Goal: Use online tool/utility: Utilize a website feature to perform a specific function

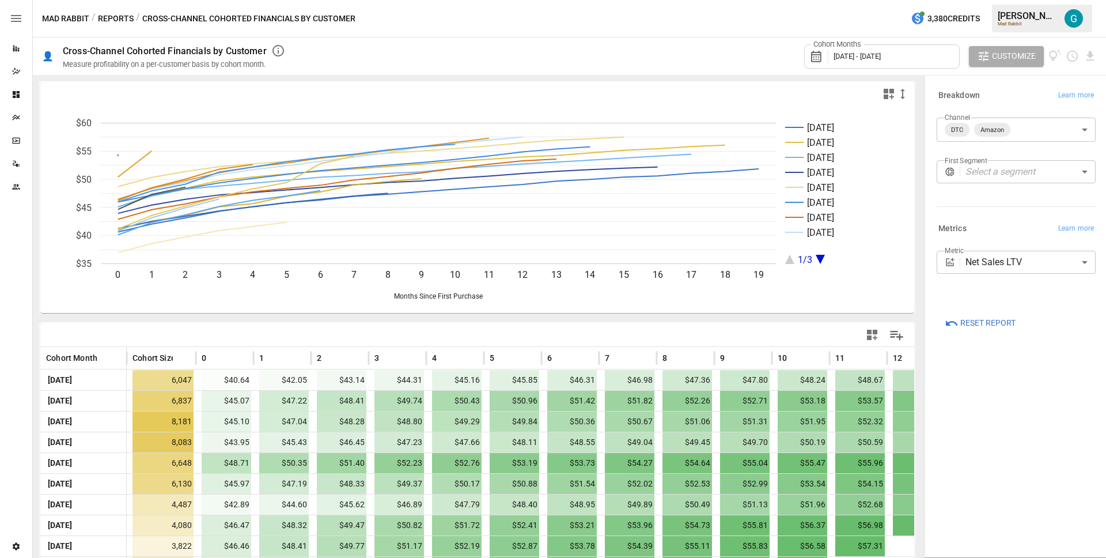
click at [1063, 0] on body "Reports Dazzler Studio Dashboards Plans SmartModel ™ Data Sources Team Settings…" at bounding box center [553, 0] width 1106 height 0
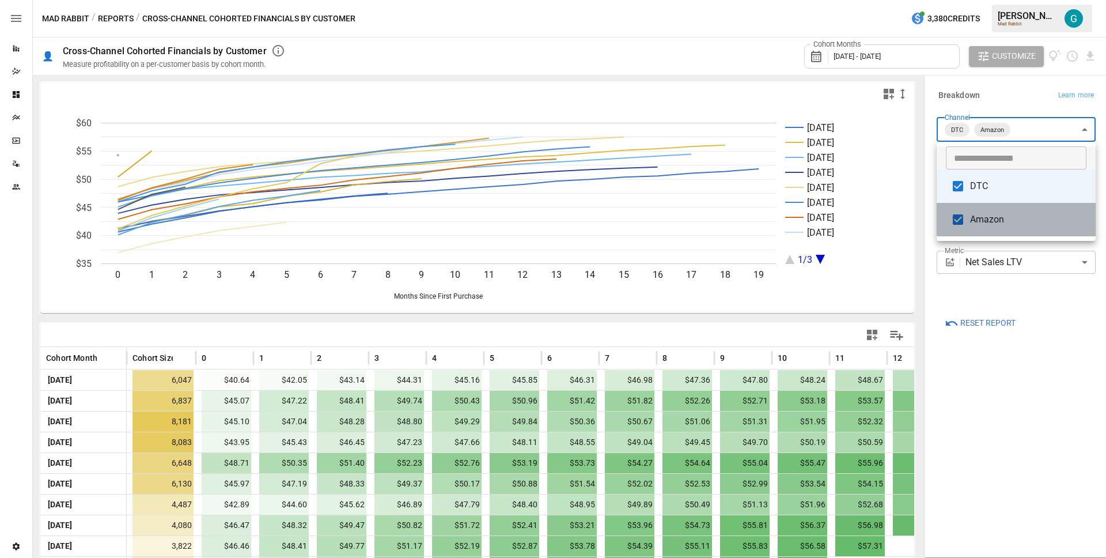
click at [1026, 221] on span "Amazon" at bounding box center [1028, 220] width 116 height 14
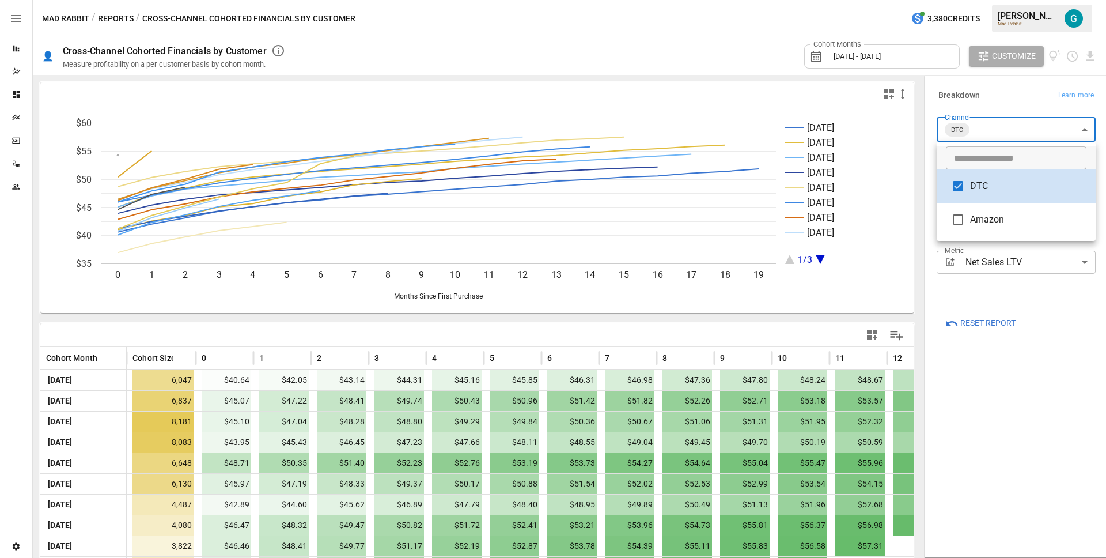
click at [987, 221] on span "Amazon" at bounding box center [1028, 220] width 116 height 14
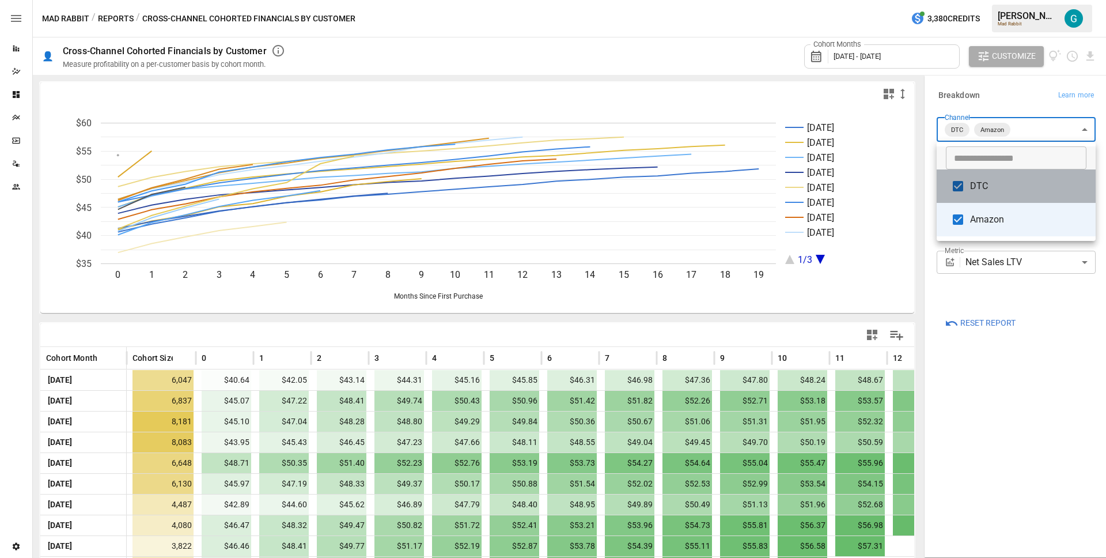
click at [1004, 186] on span "DTC" at bounding box center [1028, 186] width 116 height 14
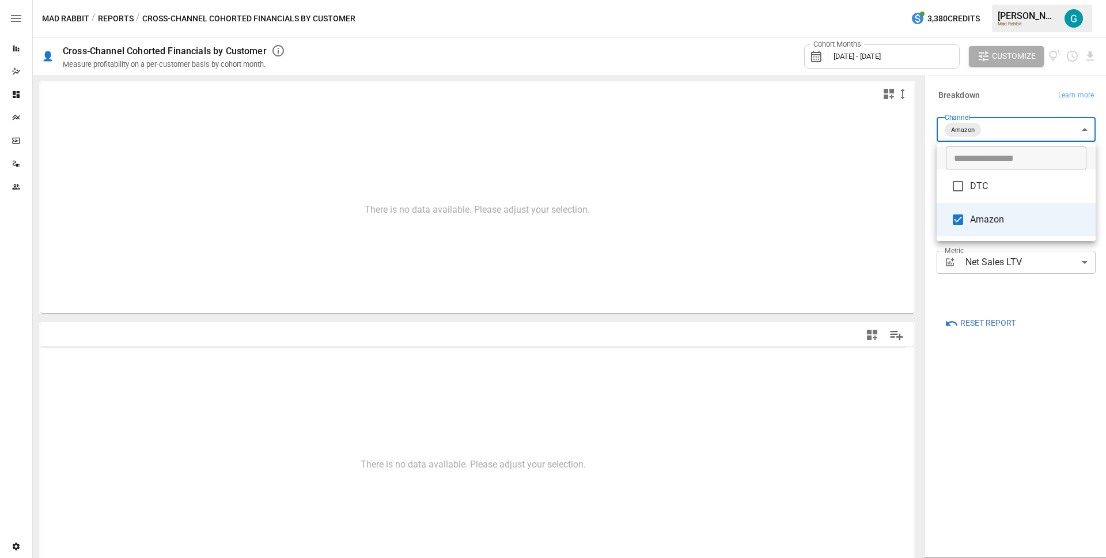
click at [1004, 187] on span "DTC" at bounding box center [1028, 186] width 116 height 14
type input "**********"
click at [1004, 99] on div at bounding box center [553, 279] width 1106 height 558
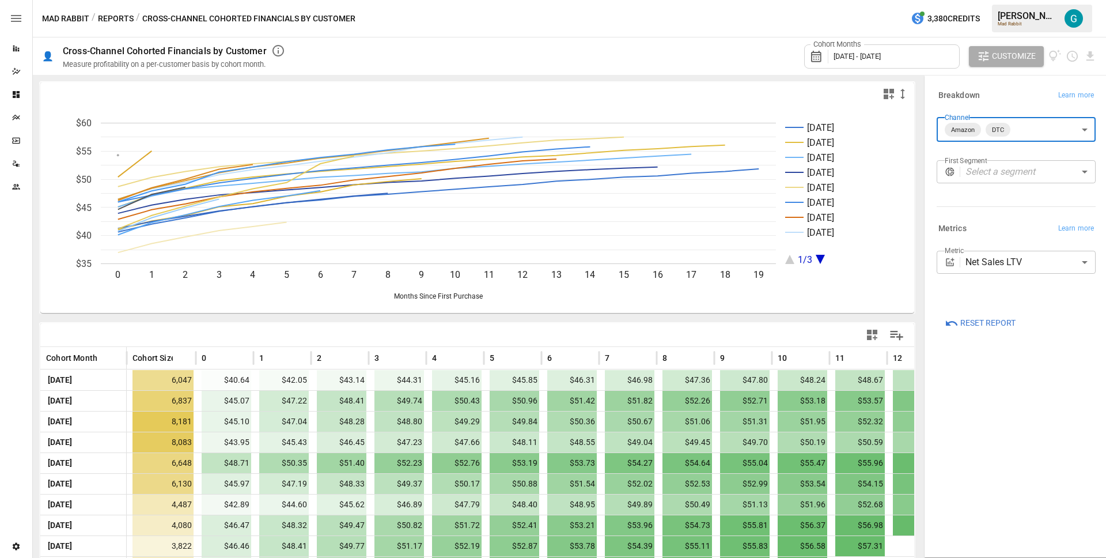
click at [452, 56] on div "Cohort Months [DATE] - [DATE] Customize" at bounding box center [695, 55] width 802 height 37
click at [17, 77] on div "Dazzler Studio" at bounding box center [16, 71] width 32 height 23
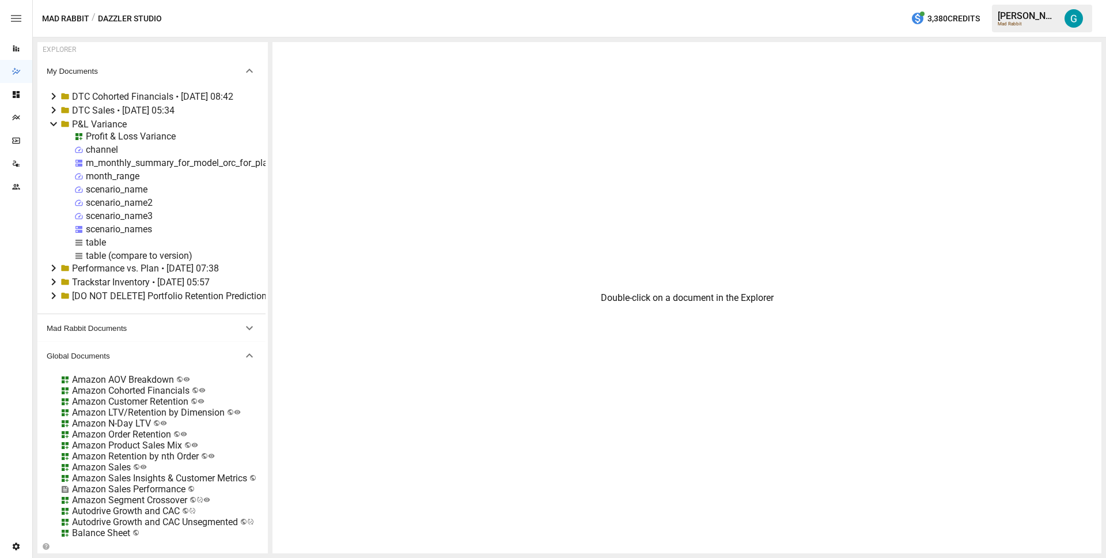
click at [53, 124] on icon at bounding box center [53, 124] width 7 height 4
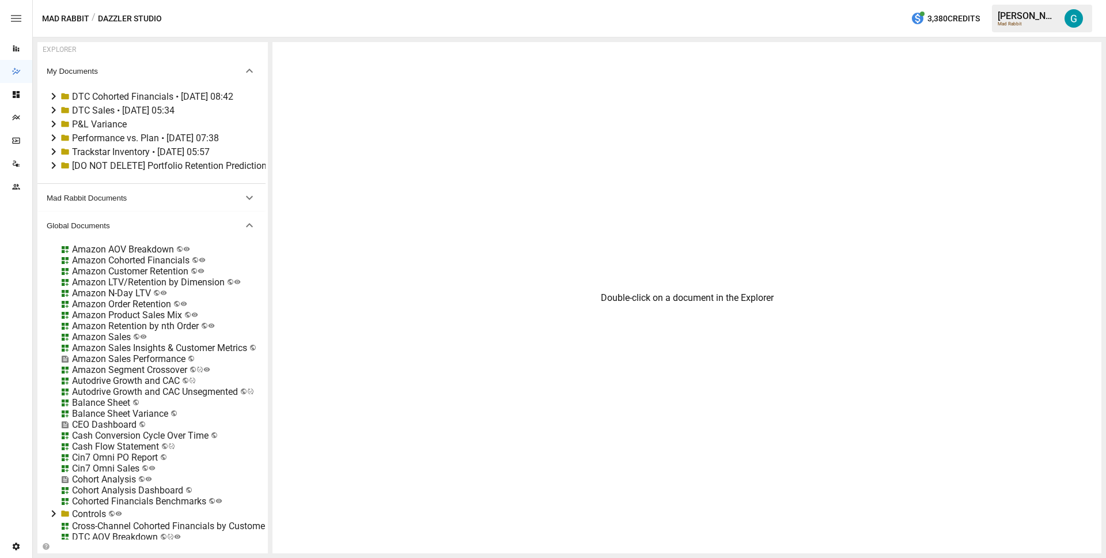
scroll to position [282, 0]
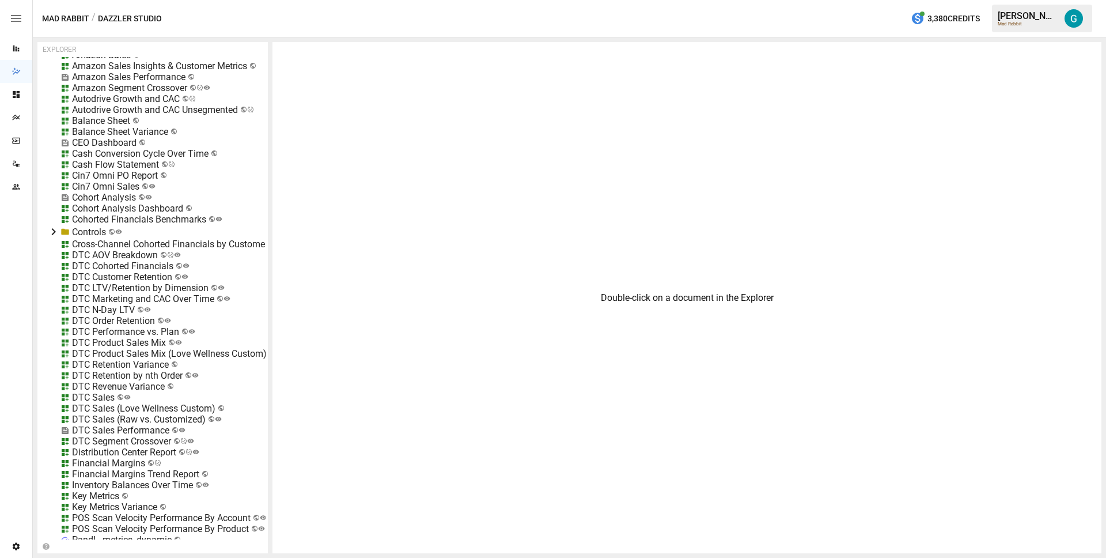
click at [130, 245] on div "Cross-Channel Cohorted Financials by Customer" at bounding box center [170, 243] width 196 height 11
click at [213, 305] on li "Edit" at bounding box center [215, 308] width 79 height 23
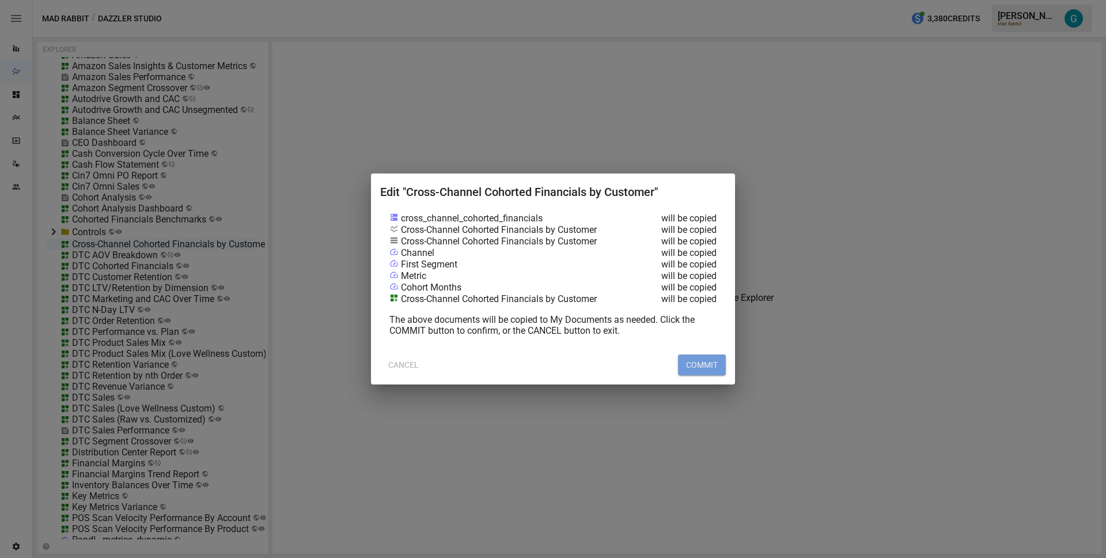
click at [707, 364] on button "COMMIT" at bounding box center [702, 364] width 48 height 21
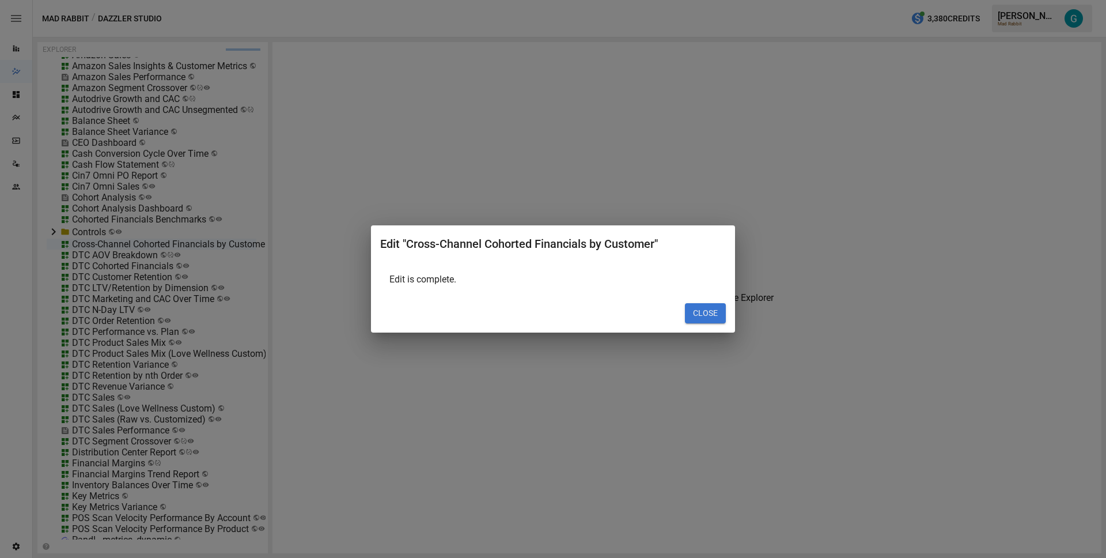
click at [698, 319] on button "CLOSE" at bounding box center [705, 313] width 41 height 21
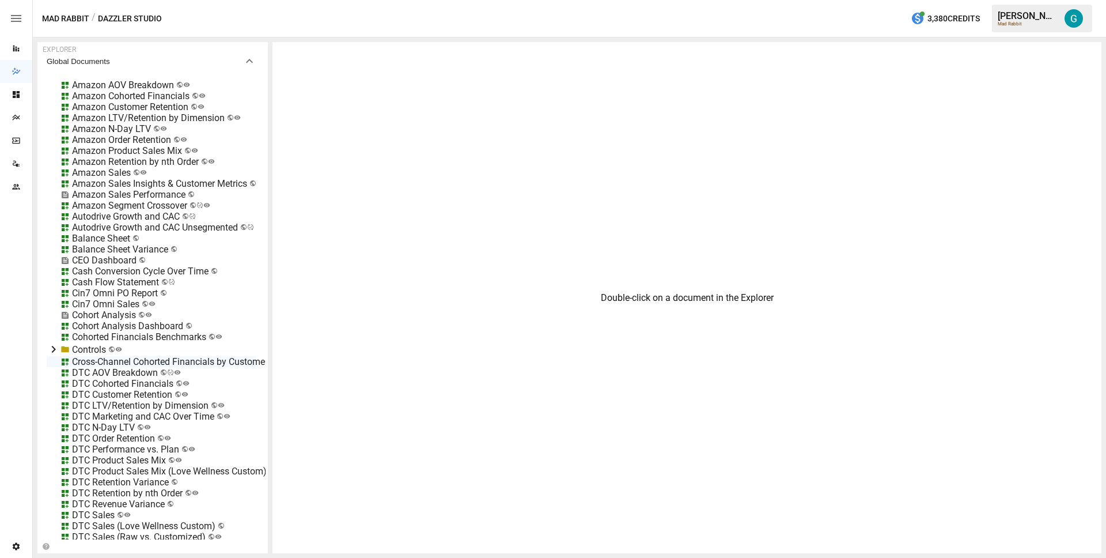
scroll to position [0, 0]
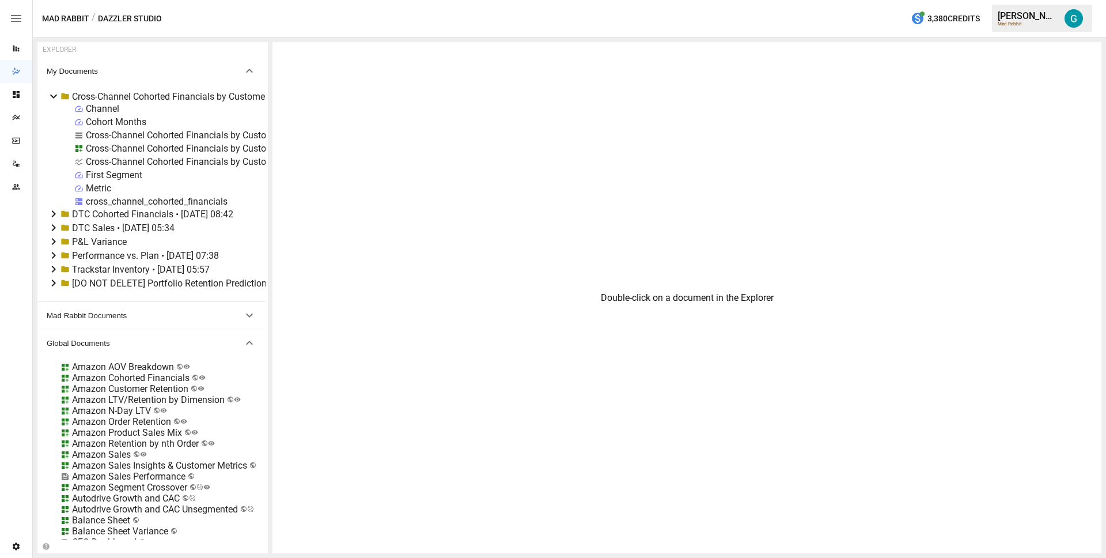
click at [96, 175] on div "First Segment" at bounding box center [114, 174] width 56 height 11
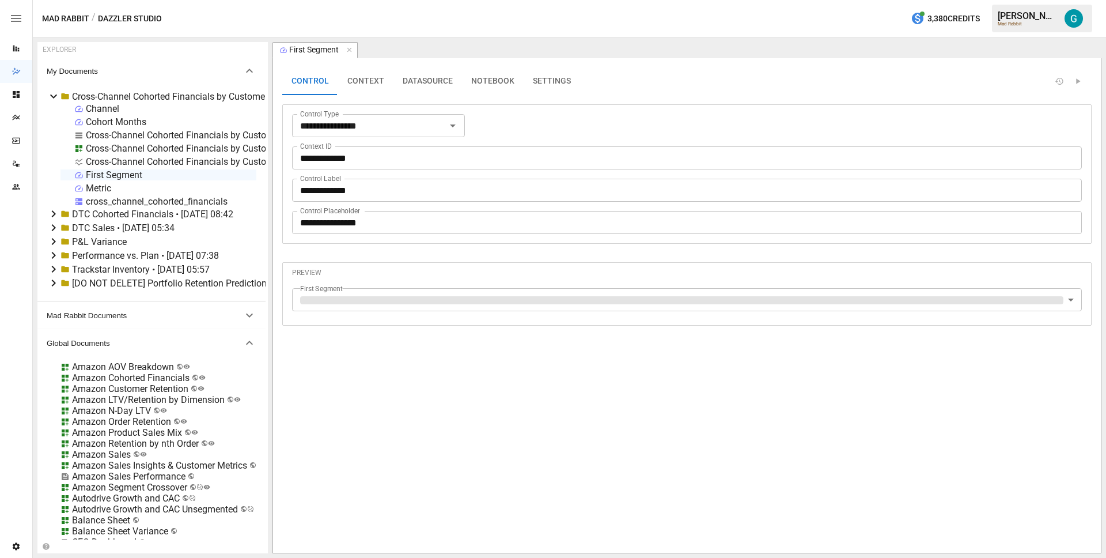
click at [478, 78] on button "NOTEBOOK" at bounding box center [493, 81] width 62 height 28
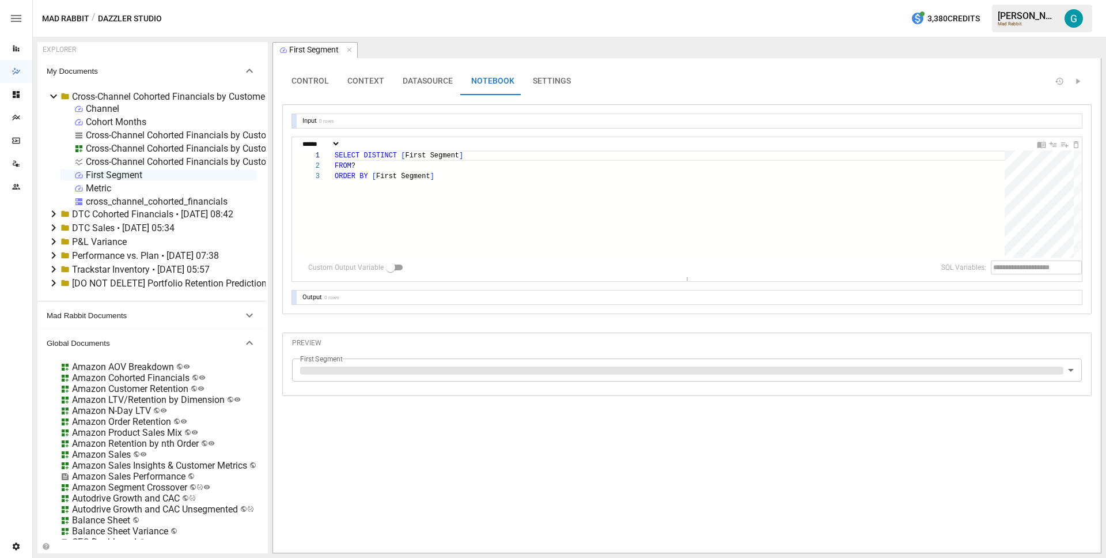
click at [409, 84] on button "DATASOURCE" at bounding box center [427, 81] width 69 height 28
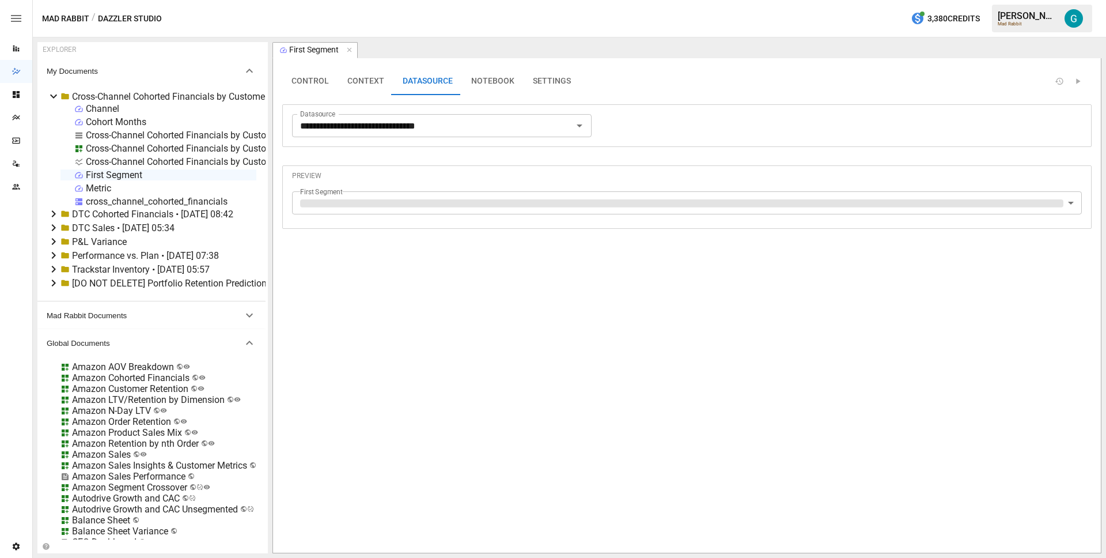
click at [142, 202] on div "cross_channel_cohorted_financials" at bounding box center [157, 201] width 142 height 11
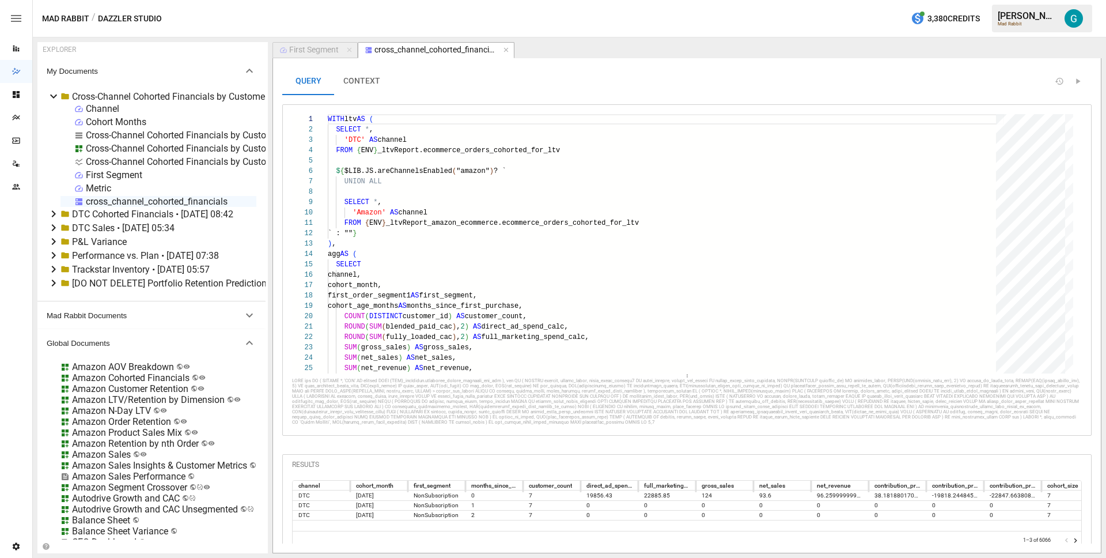
click at [359, 75] on button "CONTEXT" at bounding box center [361, 81] width 55 height 28
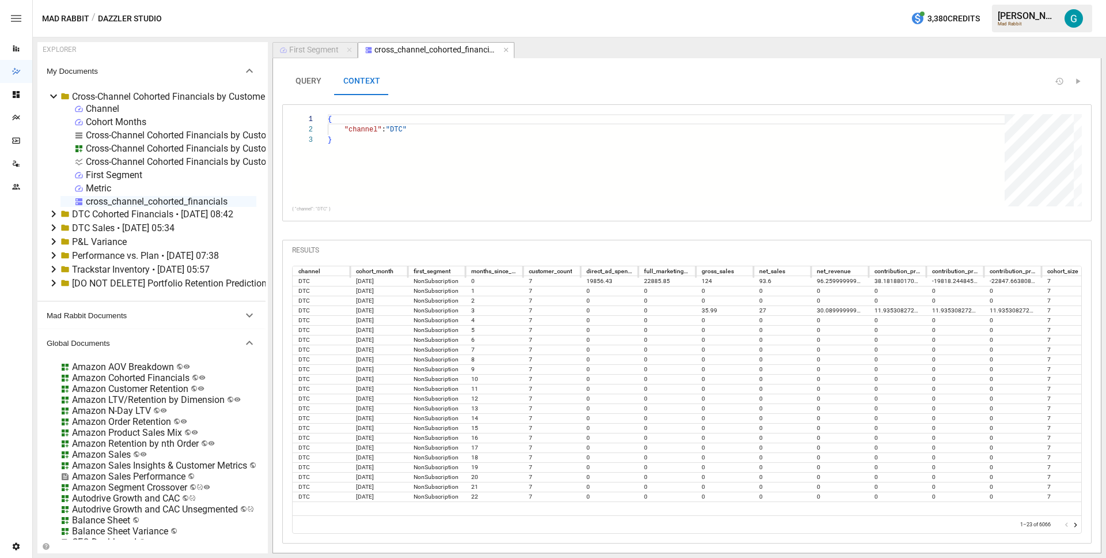
click at [311, 85] on button "QUERY" at bounding box center [308, 81] width 52 height 28
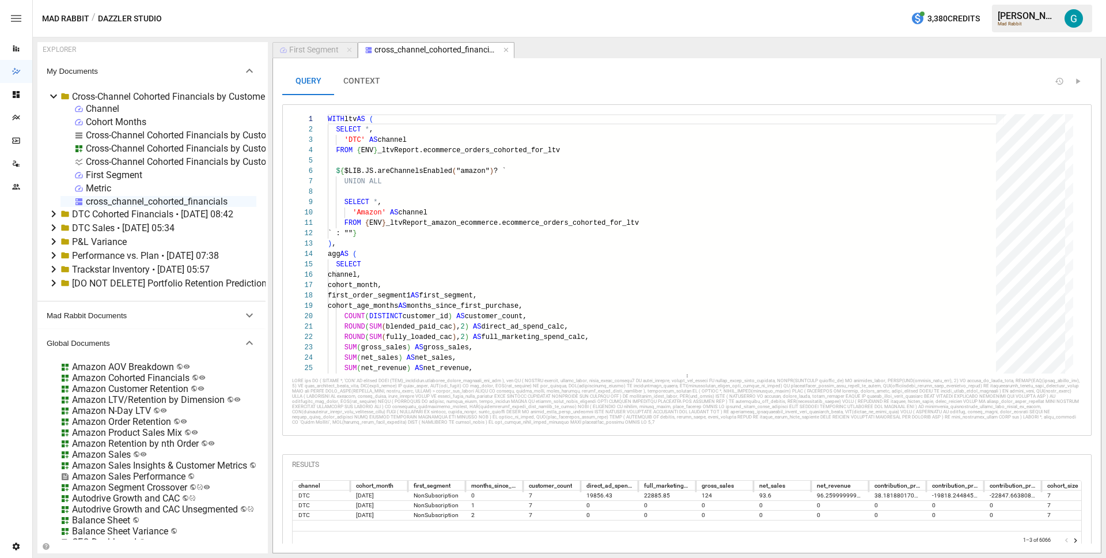
click at [377, 83] on button "CONTEXT" at bounding box center [361, 81] width 55 height 28
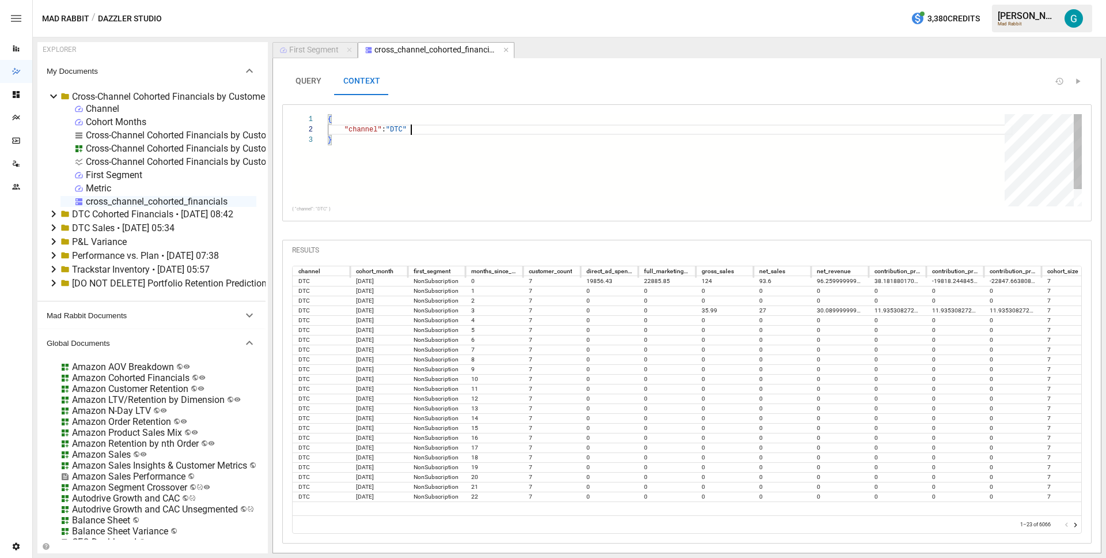
scroll to position [10, 0]
drag, startPoint x: 500, startPoint y: 134, endPoint x: 295, endPoint y: 131, distance: 204.5
click at [328, 131] on div "{ "channel" : "DTC" }" at bounding box center [670, 170] width 685 height 113
type textarea "**"
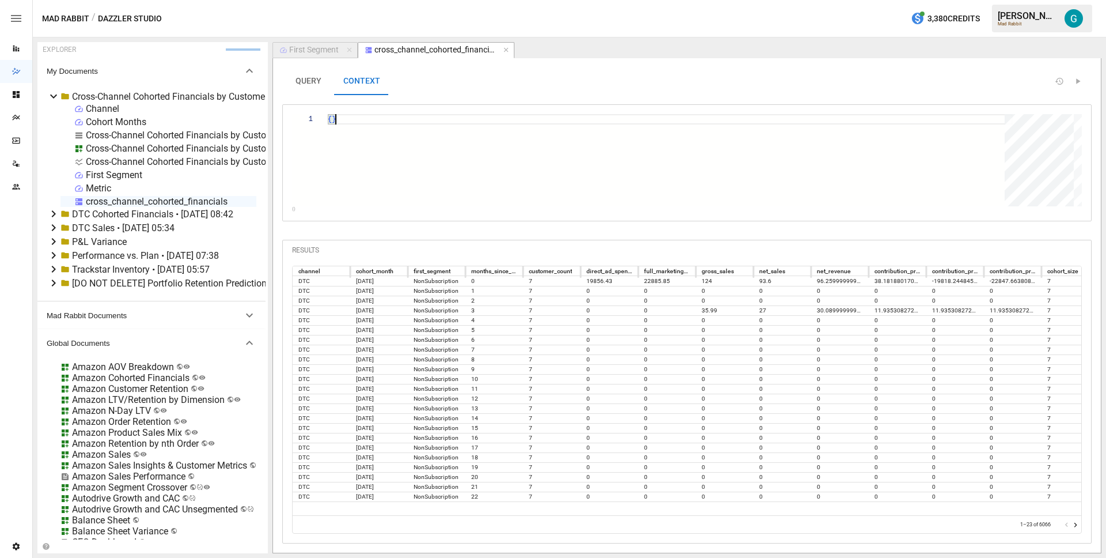
click at [548, 168] on div "{ }" at bounding box center [670, 160] width 685 height 92
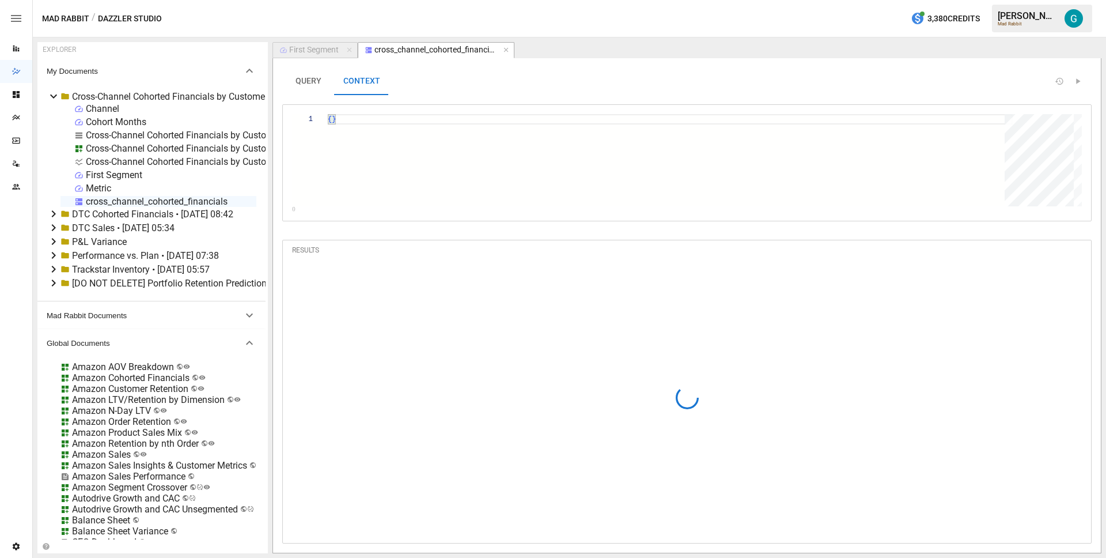
click at [462, 93] on div at bounding box center [717, 81] width 656 height 28
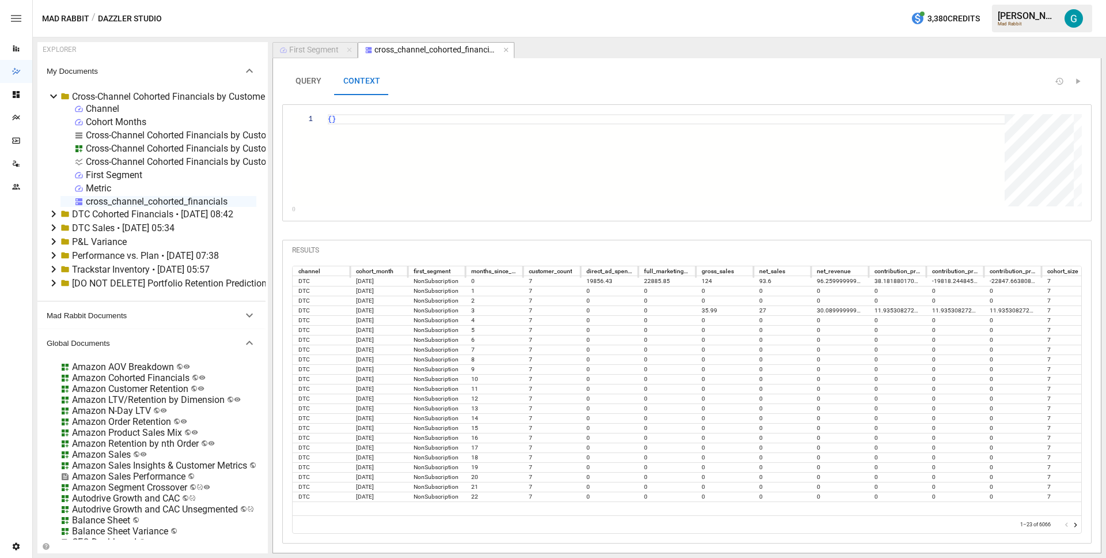
click at [316, 78] on button "QUERY" at bounding box center [308, 81] width 52 height 28
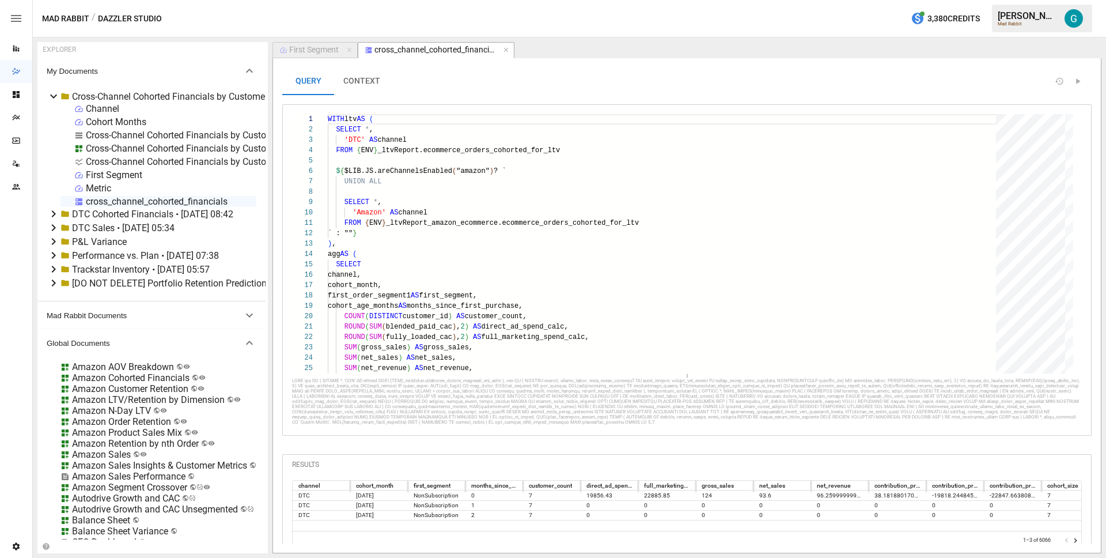
click at [329, 47] on div "First Segment" at bounding box center [314, 50] width 50 height 10
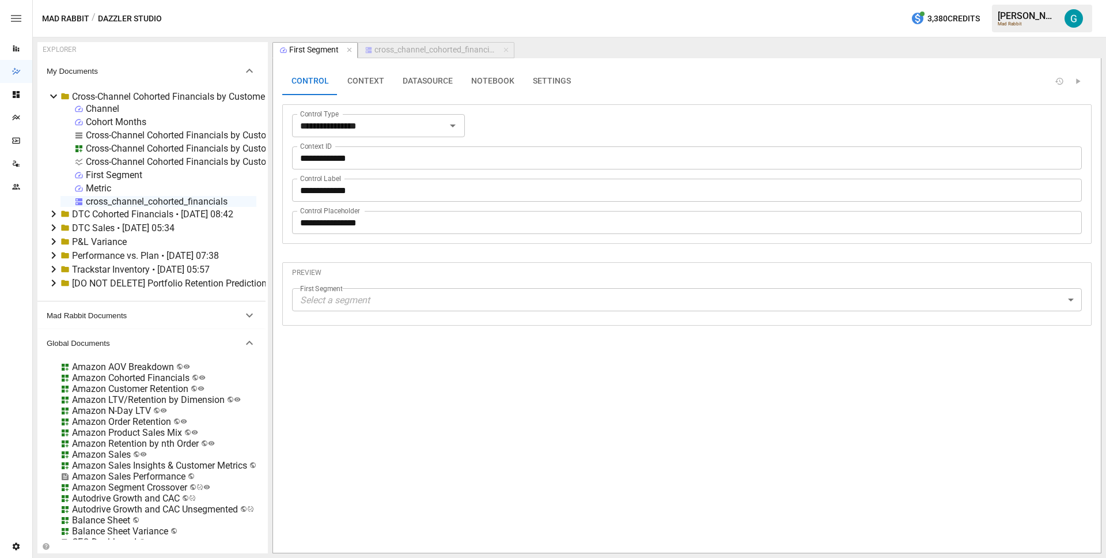
click at [359, 74] on button "CONTEXT" at bounding box center [365, 81] width 55 height 28
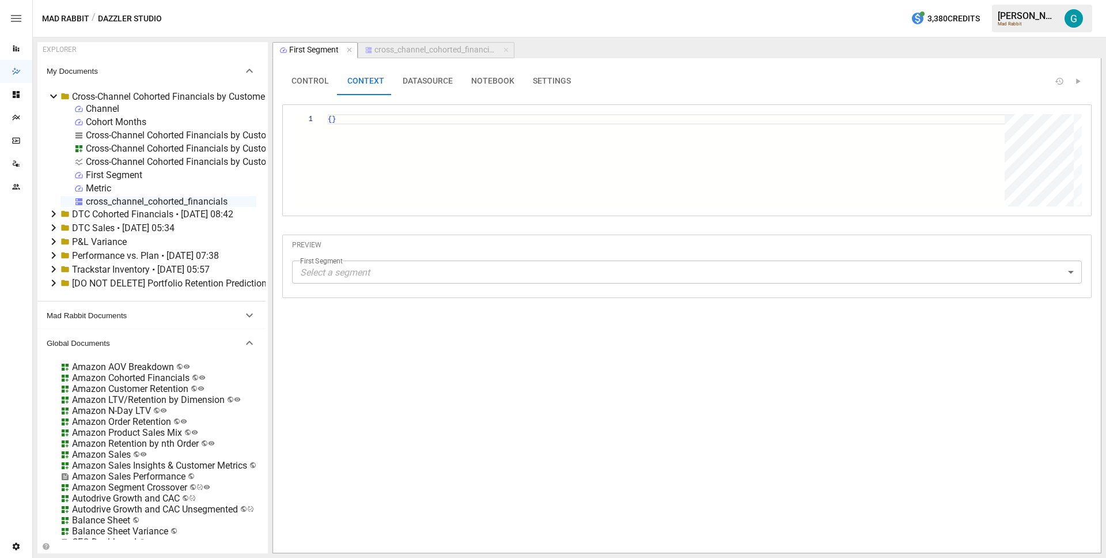
click at [422, 78] on button "DATASOURCE" at bounding box center [427, 81] width 69 height 28
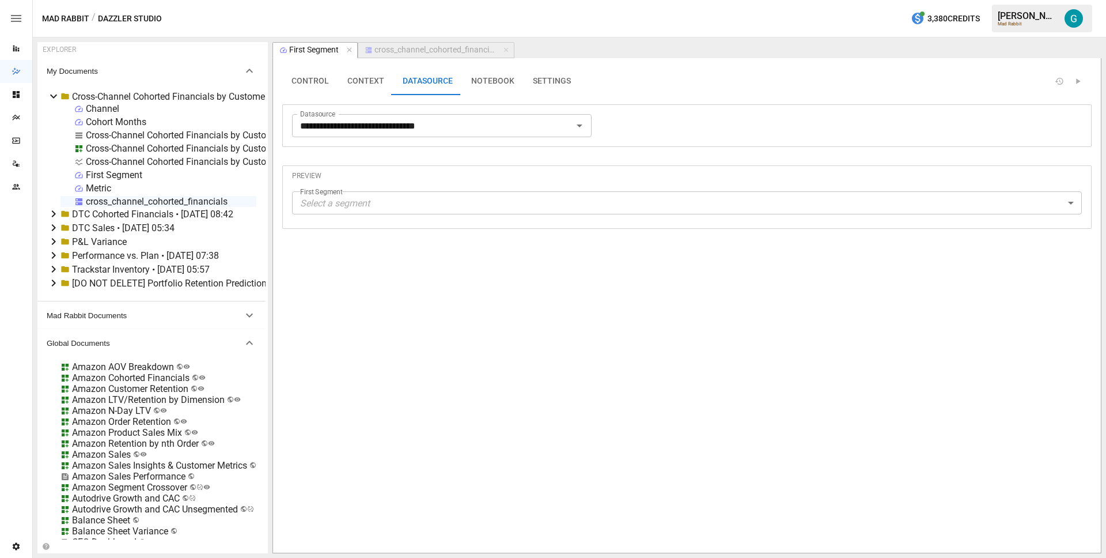
click at [464, 85] on button "NOTEBOOK" at bounding box center [493, 81] width 62 height 28
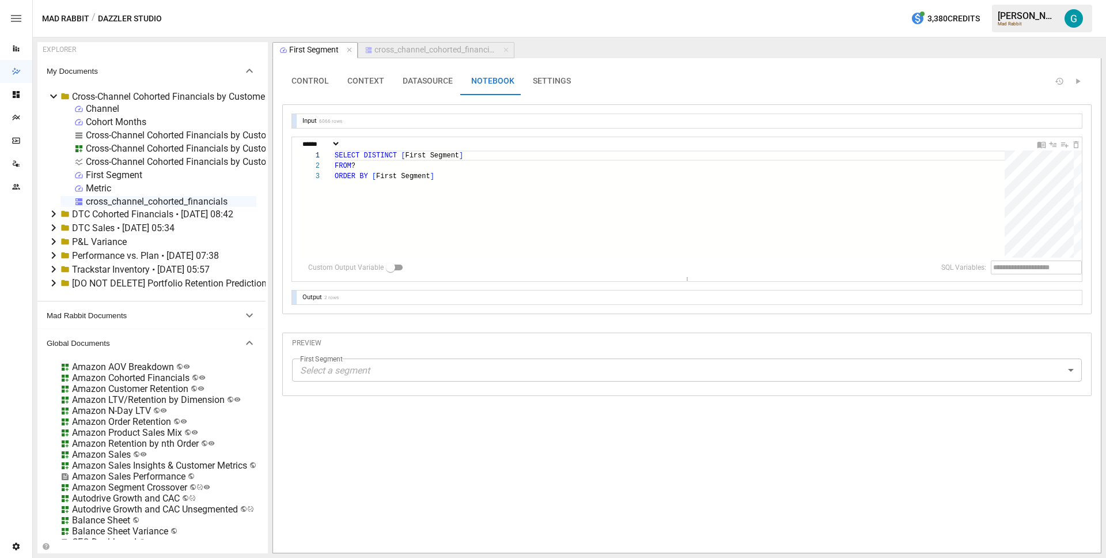
click at [293, 296] on div at bounding box center [294, 297] width 5 height 14
click at [294, 295] on div at bounding box center [294, 359] width 5 height 139
click at [350, 49] on icon "button" at bounding box center [350, 50] width 8 height 8
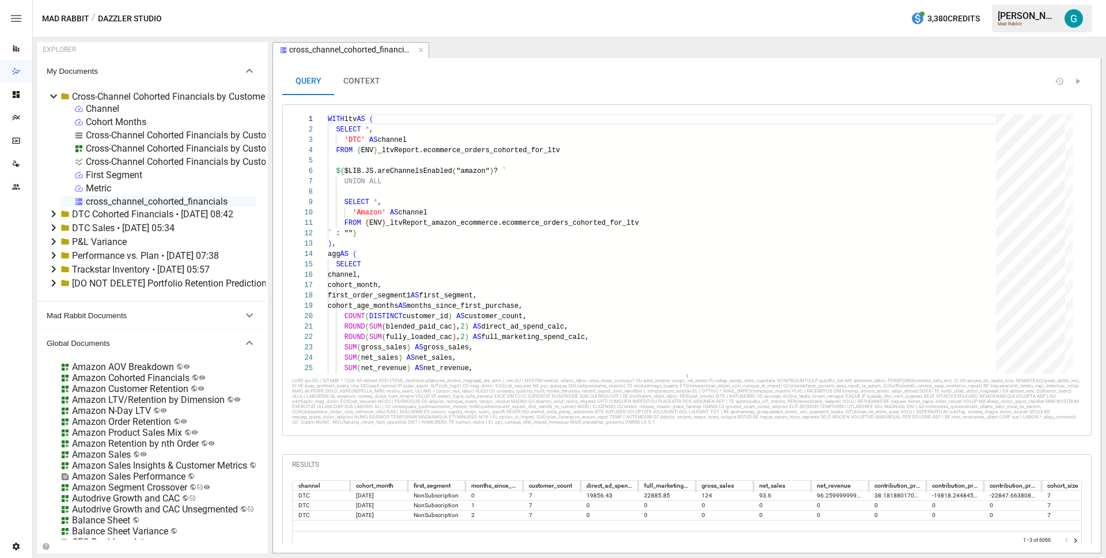
click at [98, 106] on div "Channel" at bounding box center [102, 108] width 33 height 11
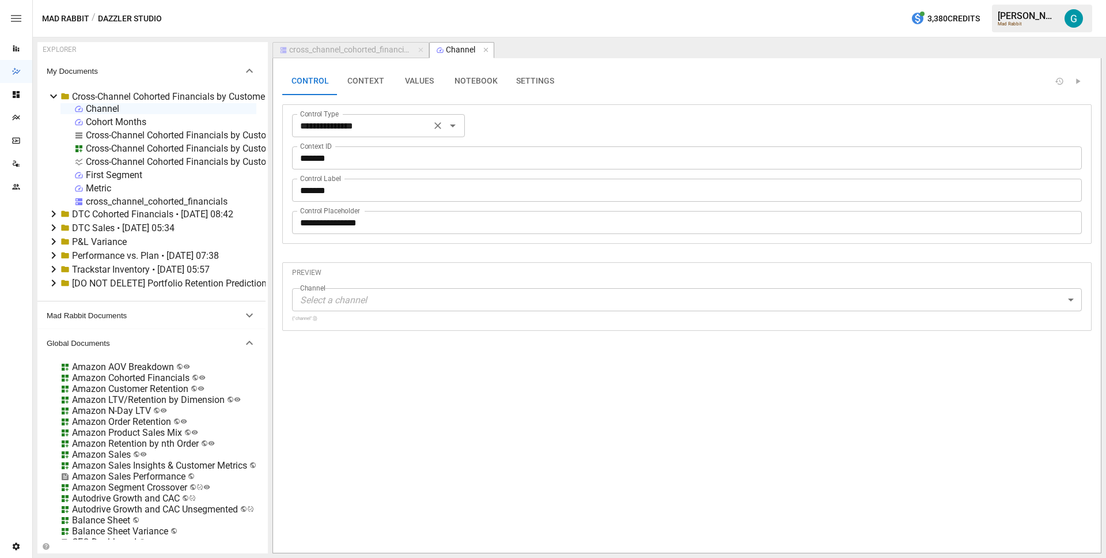
click at [370, 119] on input "**********" at bounding box center [361, 125] width 132 height 16
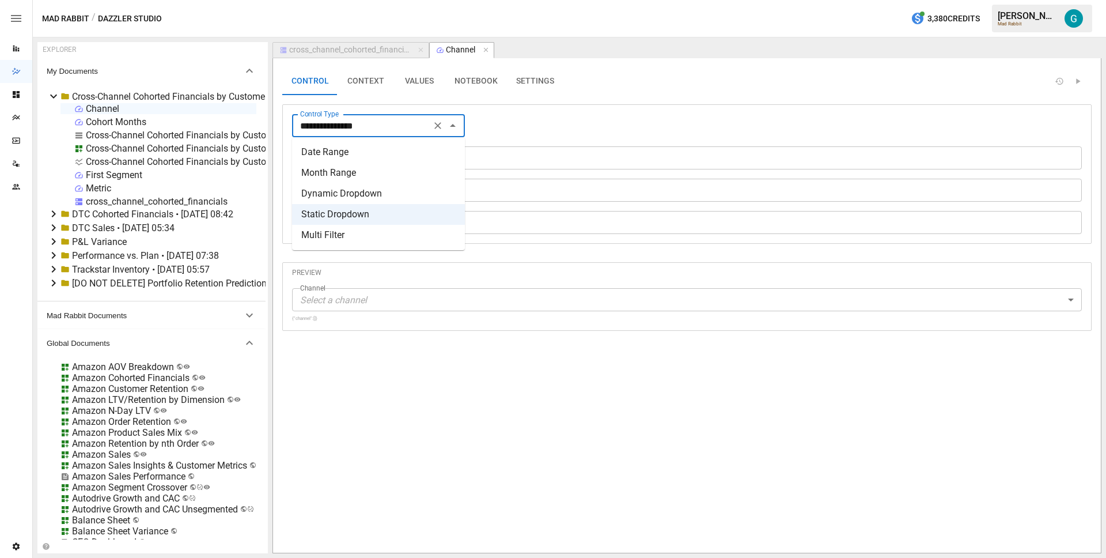
click at [362, 198] on li "Dynamic Dropdown" at bounding box center [378, 193] width 173 height 21
type input "**********"
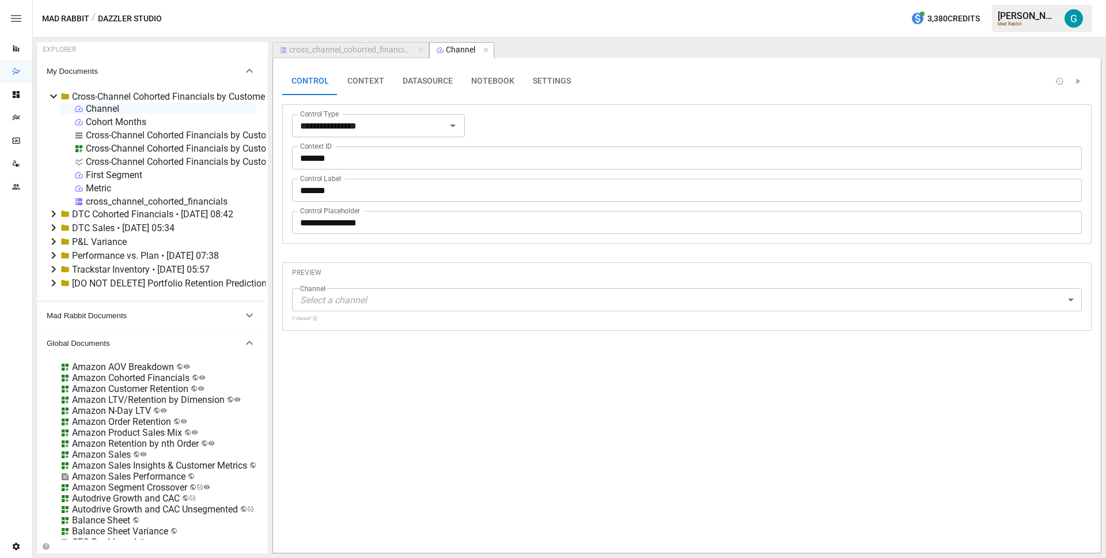
click at [555, 112] on div "**********" at bounding box center [686, 173] width 809 height 139
click at [423, 75] on button "DATASOURCE" at bounding box center [427, 81] width 69 height 28
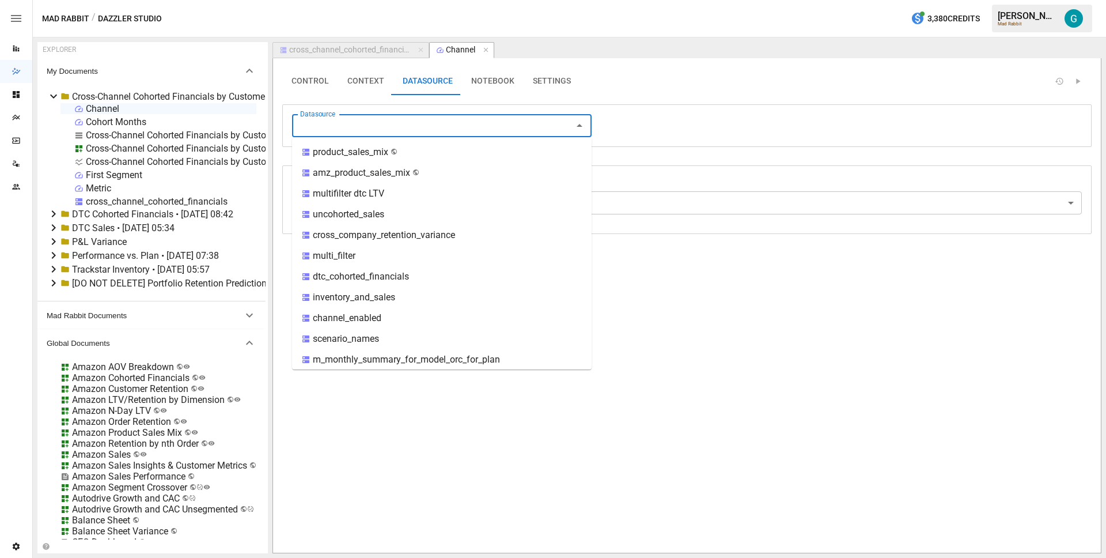
click at [397, 130] on input "Datasource" at bounding box center [432, 125] width 274 height 16
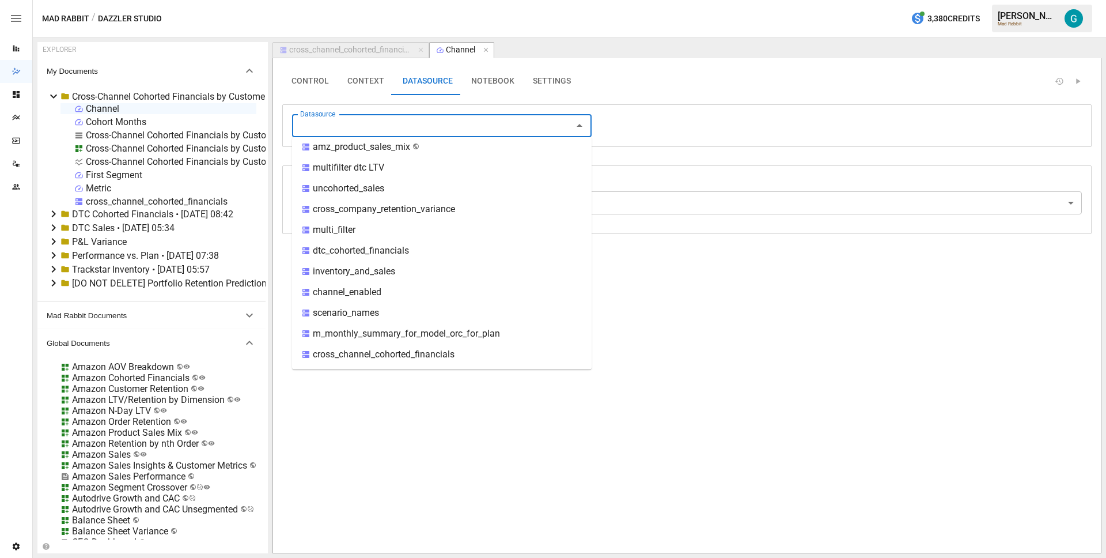
click at [384, 347] on div "cross_channel_cohorted_financials" at bounding box center [384, 354] width 142 height 14
type input "**********"
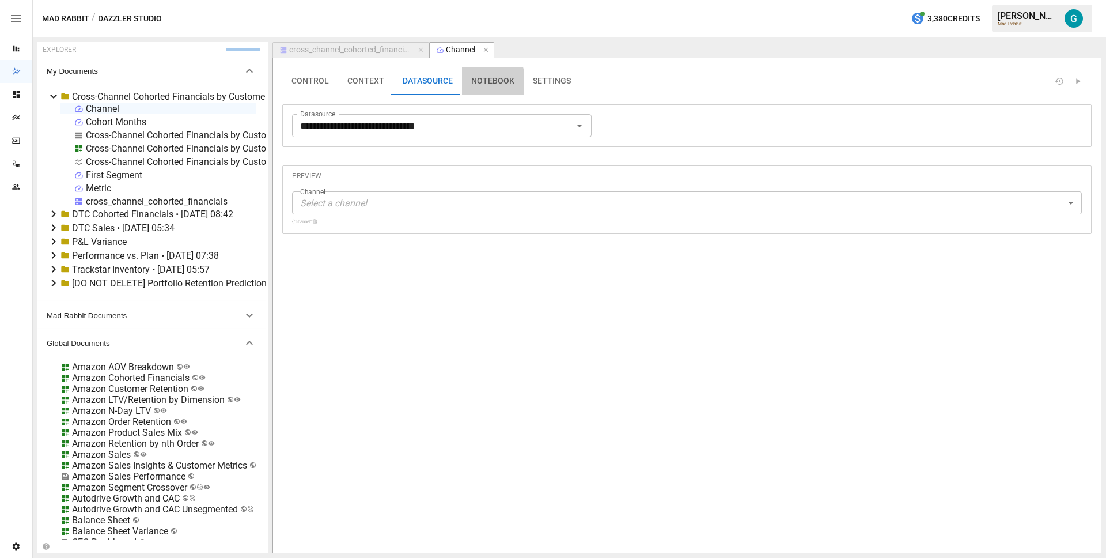
click at [476, 82] on button "NOTEBOOK" at bounding box center [493, 81] width 62 height 28
click at [673, 119] on button "Add First Cell" at bounding box center [687, 123] width 70 height 19
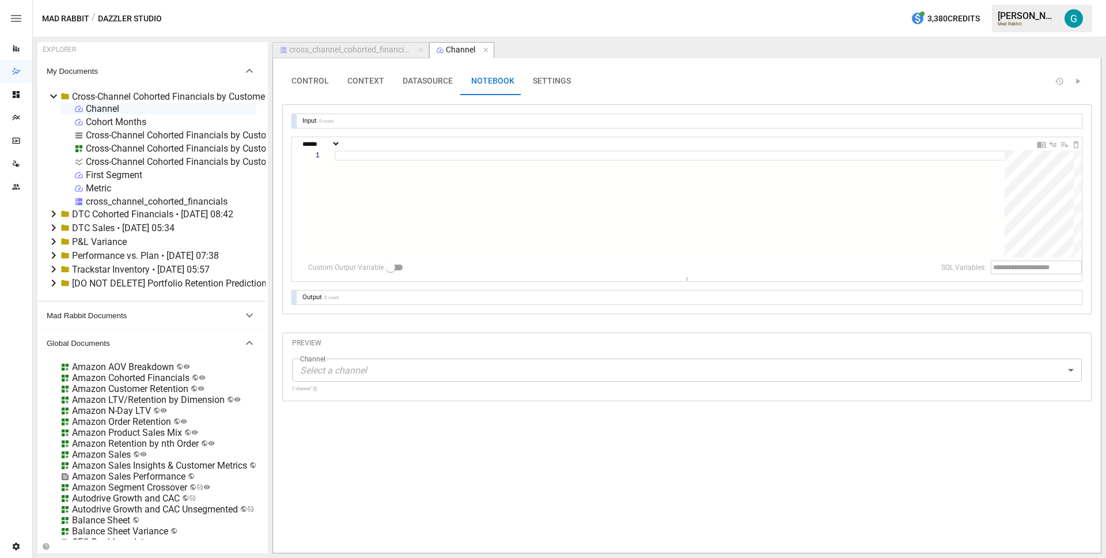
click at [455, 163] on div at bounding box center [674, 203] width 678 height 107
type textarea "**********"
click at [367, 50] on div "cross_channel_cohorted_financials" at bounding box center [349, 50] width 121 height 10
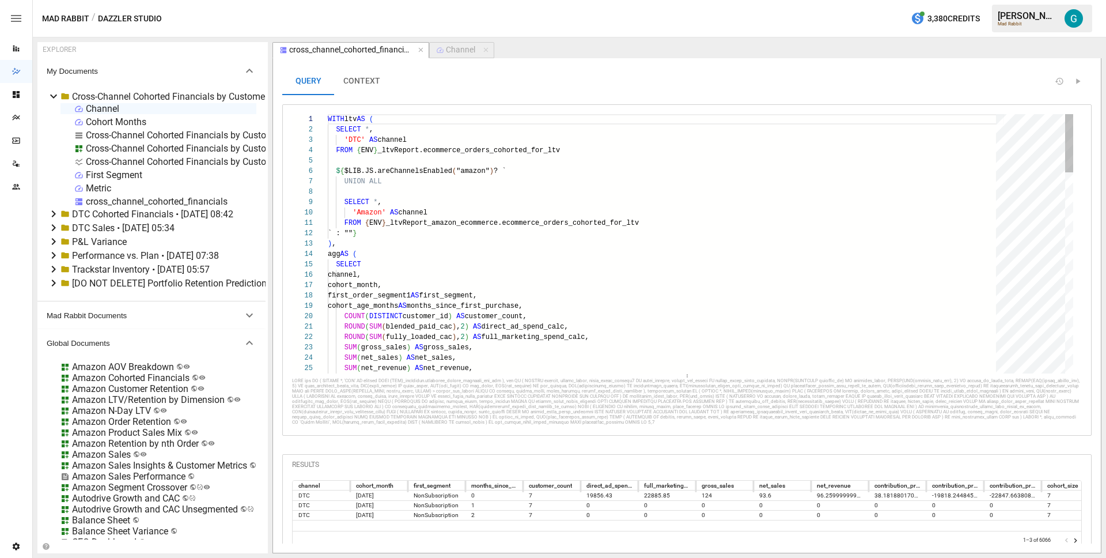
type textarea "**********"
click at [442, 56] on button "Channel" at bounding box center [461, 50] width 65 height 16
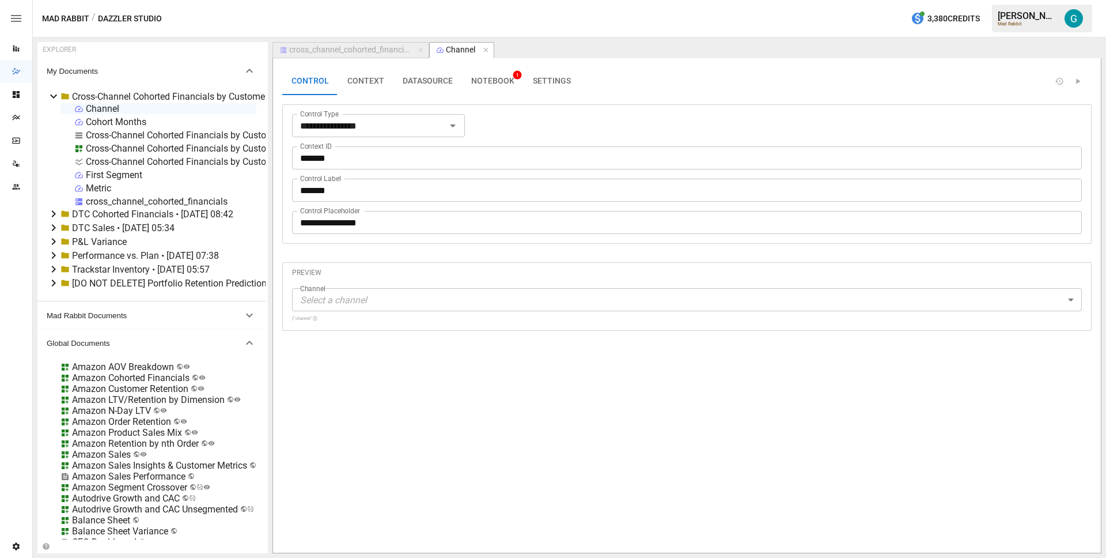
click at [471, 82] on span "NOTEBOOK 1" at bounding box center [492, 81] width 43 height 10
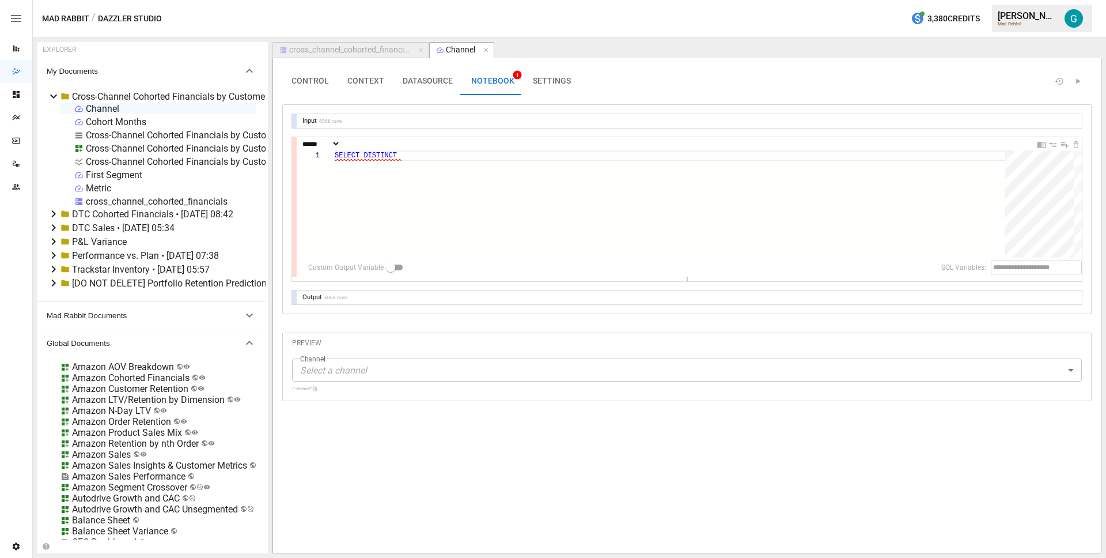
click at [434, 154] on div "SELECT DISTINCT" at bounding box center [674, 203] width 678 height 107
type textarea "**********"
click at [147, 149] on div "Cross-Channel Cohorted Financials by Customer" at bounding box center [184, 148] width 196 height 11
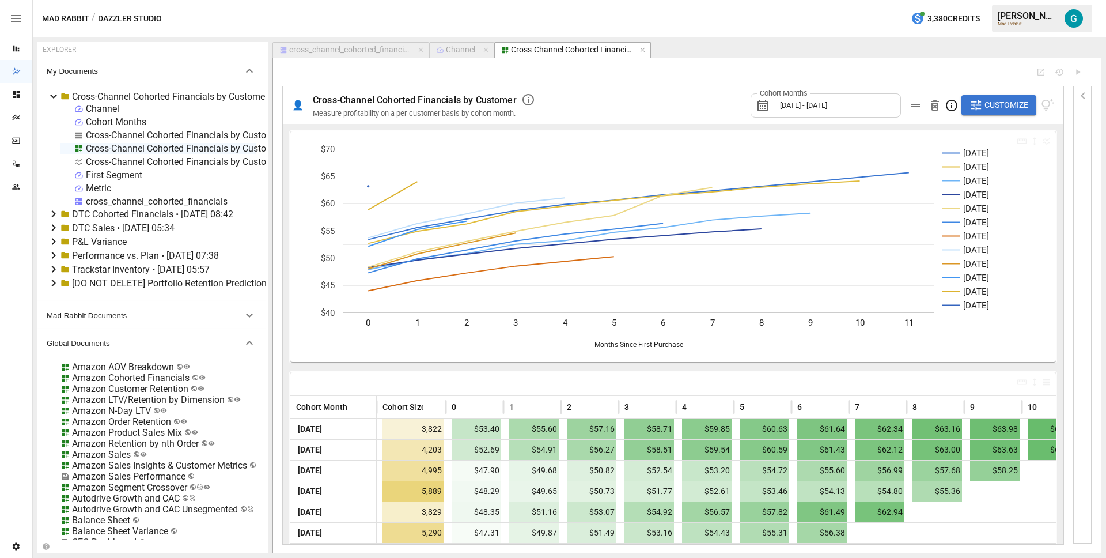
click at [1007, 99] on span "Customize" at bounding box center [1006, 105] width 44 height 14
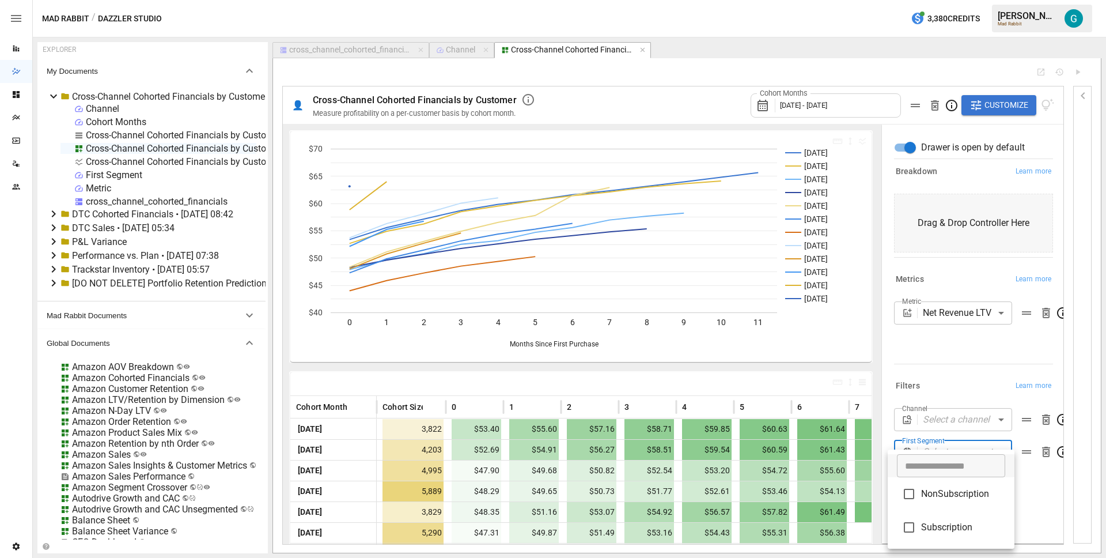
click at [1000, 0] on body "Reports Dazzler Studio Dashboards Plans SmartModel ™ Data Sources Team Settings…" at bounding box center [553, 0] width 1106 height 0
click at [989, 368] on div at bounding box center [553, 279] width 1106 height 558
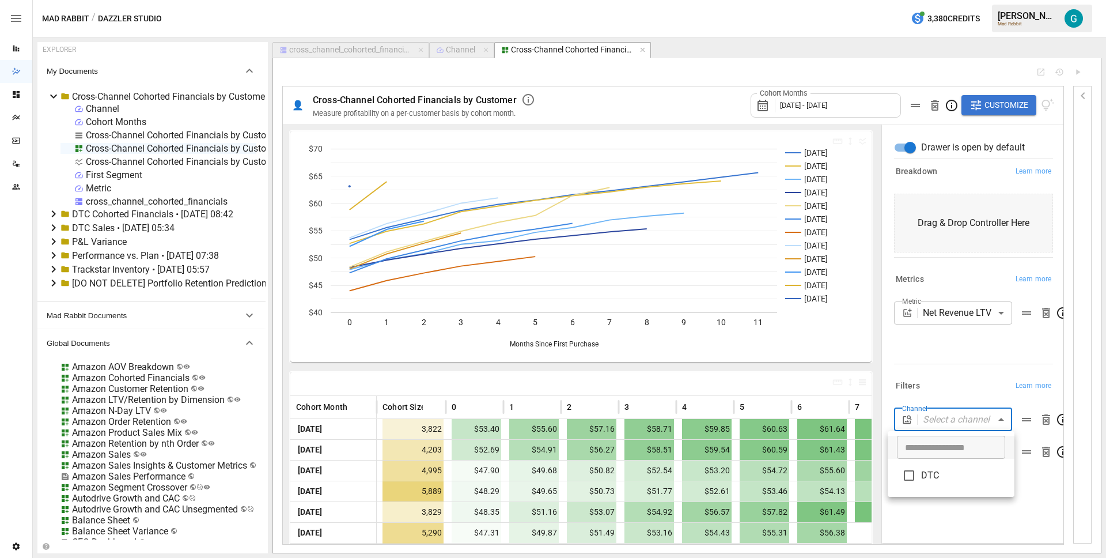
click at [982, 0] on body "Reports Dazzler Studio Dashboards Plans SmartModel ™ Data Sources Team Settings…" at bounding box center [553, 0] width 1106 height 0
click at [974, 348] on div at bounding box center [553, 279] width 1106 height 558
click at [185, 150] on div "Cross-Channel Cohorted Financials by Customer" at bounding box center [184, 148] width 196 height 11
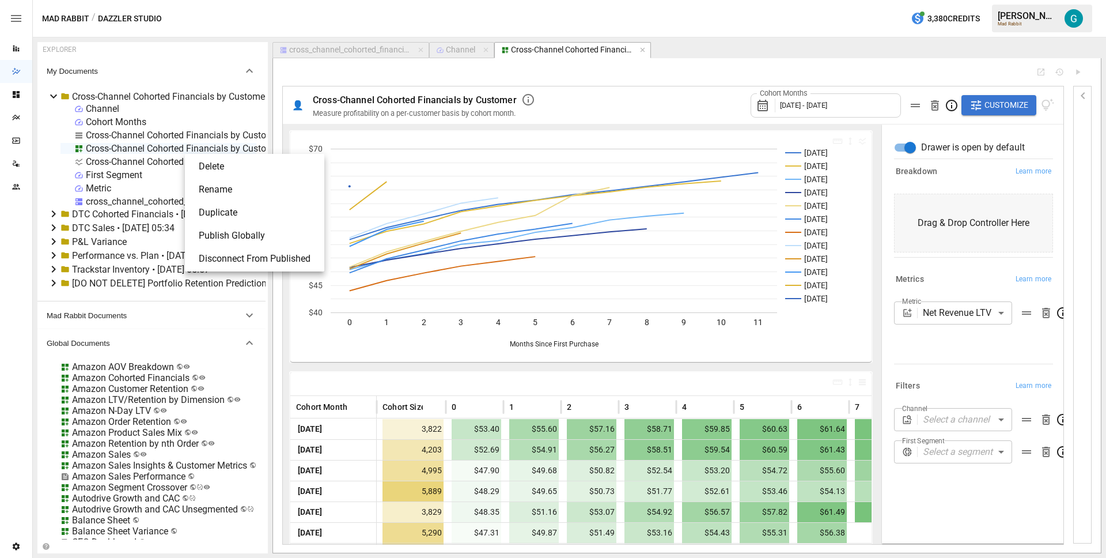
click at [262, 236] on li "Publish Globally" at bounding box center [254, 235] width 130 height 23
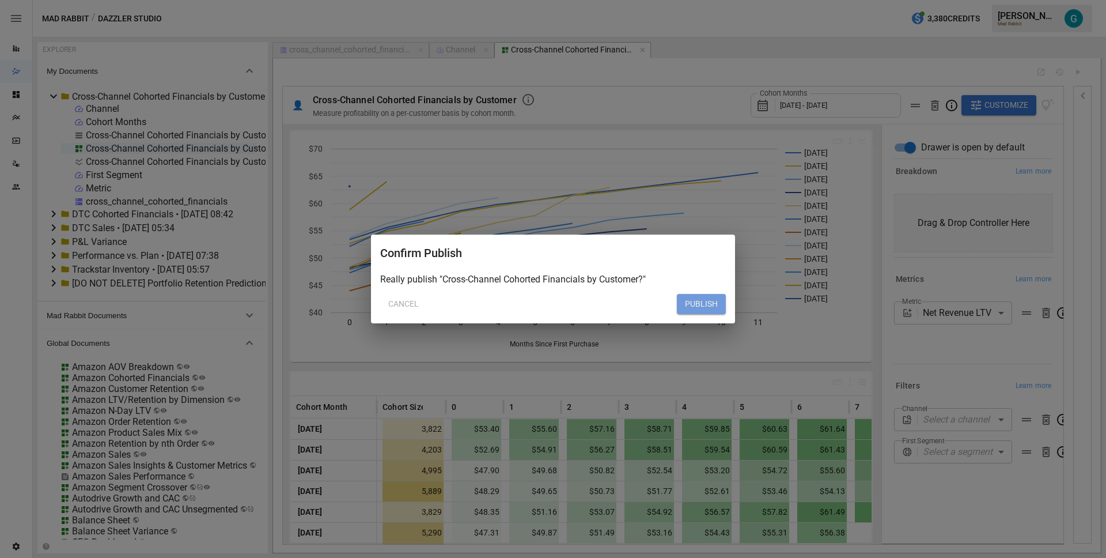
click at [693, 310] on button "PUBLISH" at bounding box center [701, 304] width 49 height 21
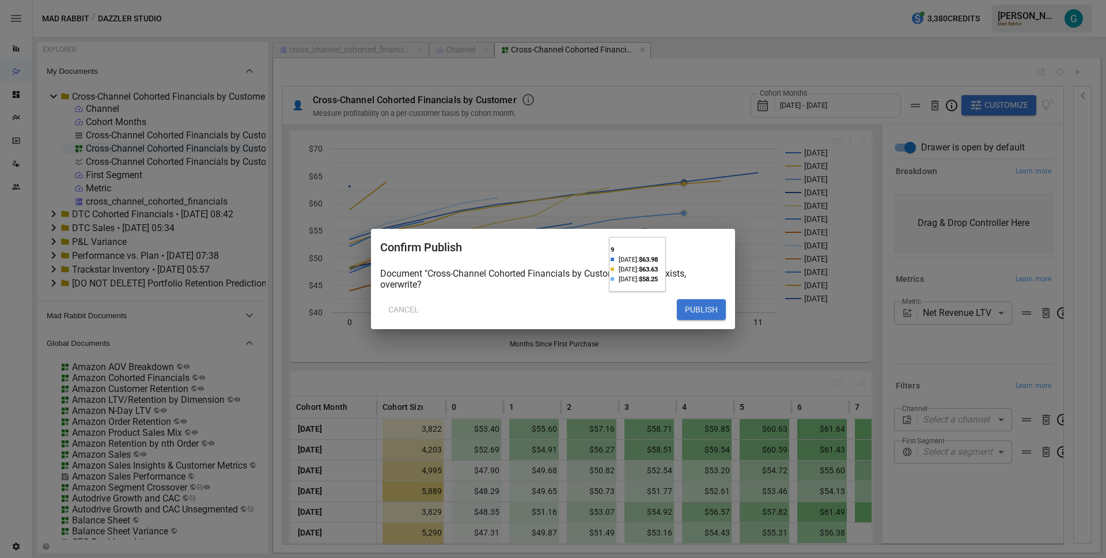
click at [689, 312] on button "PUBLISH" at bounding box center [701, 309] width 49 height 21
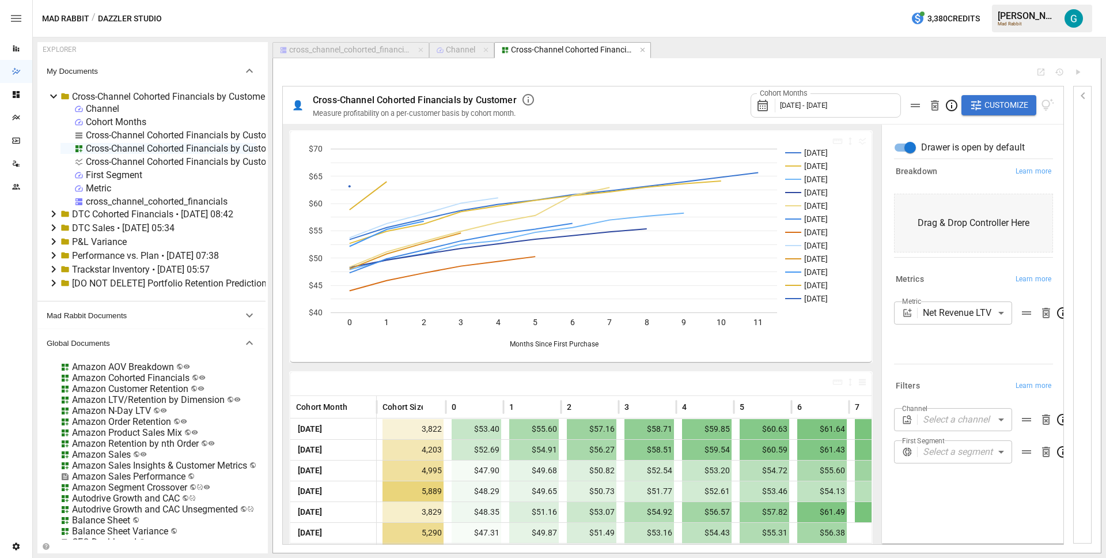
click at [779, 21] on div "Mad Rabbit / Dazzler Studio 3,380 Credits [PERSON_NAME] Mad Rabbit" at bounding box center [569, 18] width 1073 height 37
